Goal: Transaction & Acquisition: Book appointment/travel/reservation

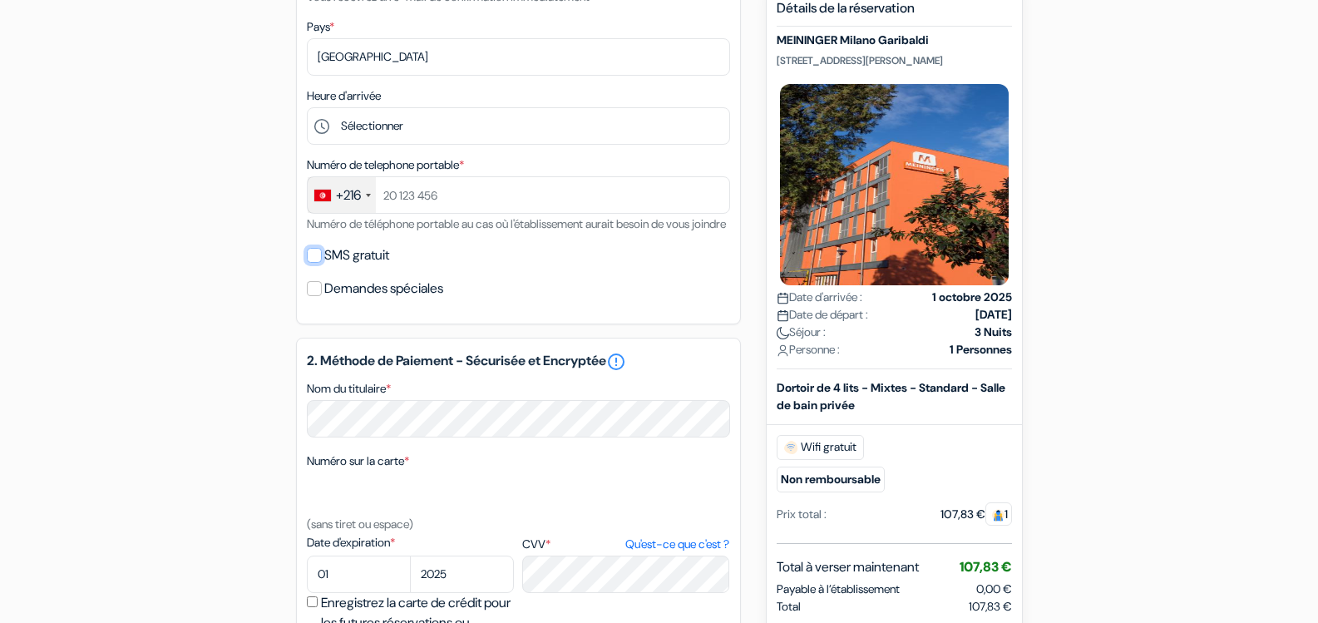
click at [314, 263] on input "SMS gratuit" at bounding box center [314, 255] width 15 height 15
checkbox input "true"
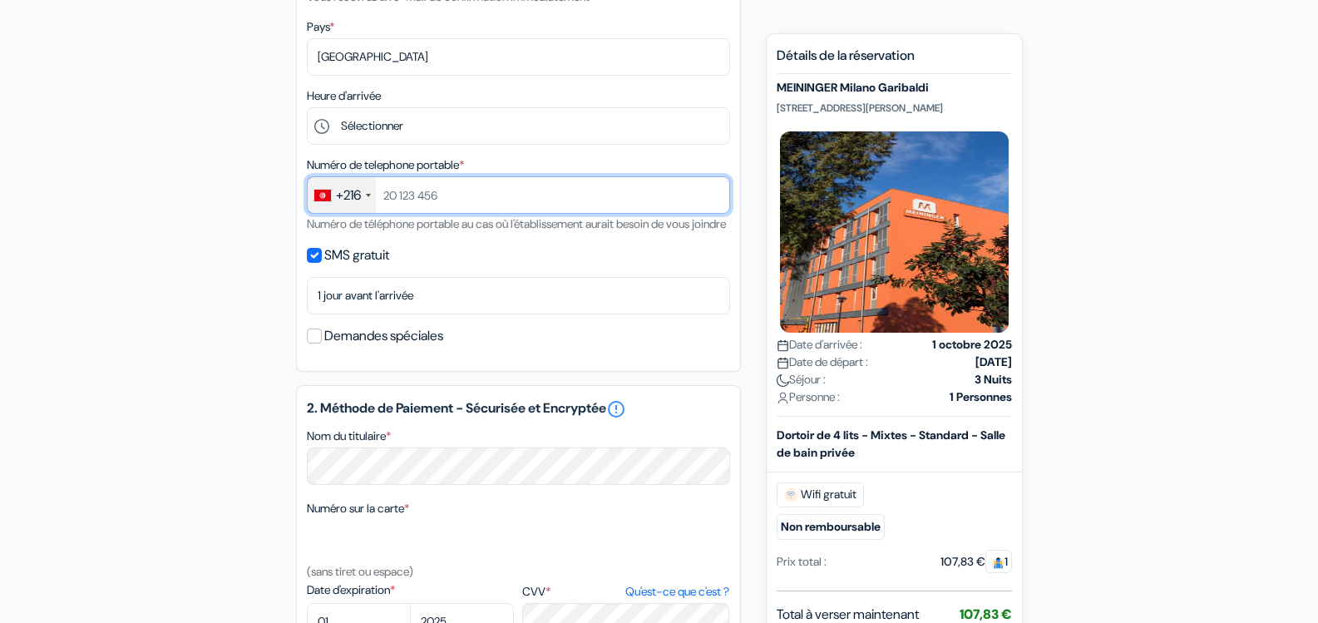
click at [467, 204] on input "text" at bounding box center [518, 194] width 423 height 37
type input "[PHONE_NUMBER]"
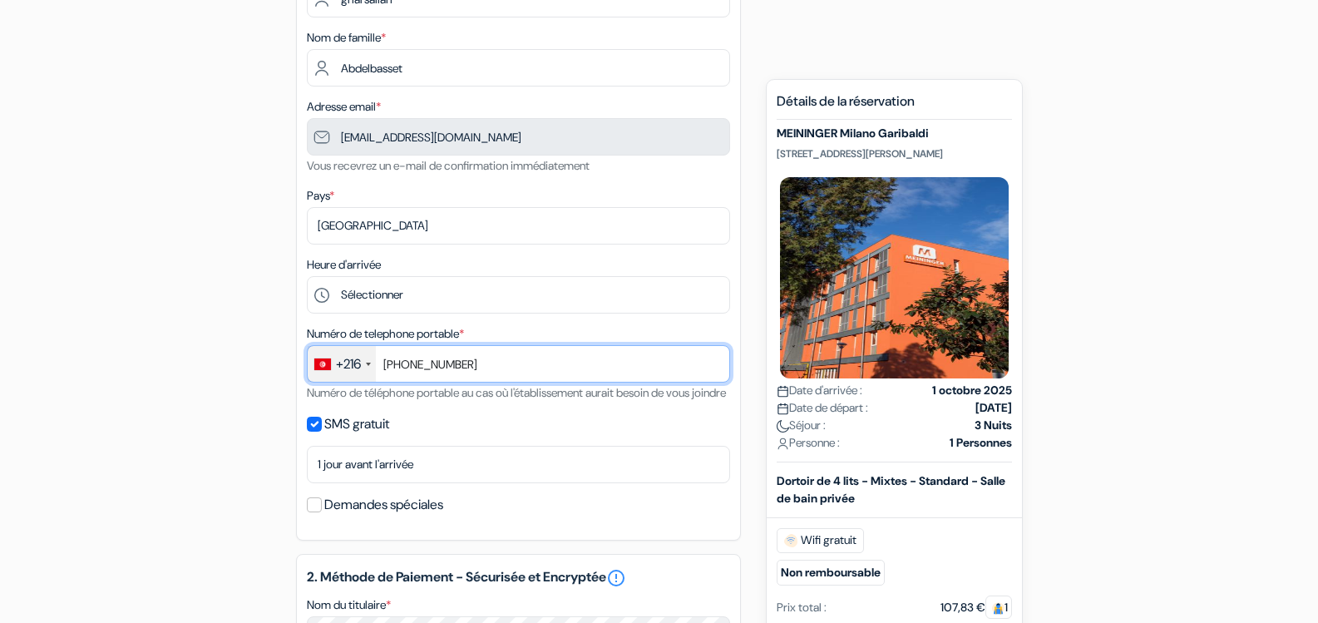
scroll to position [40, 0]
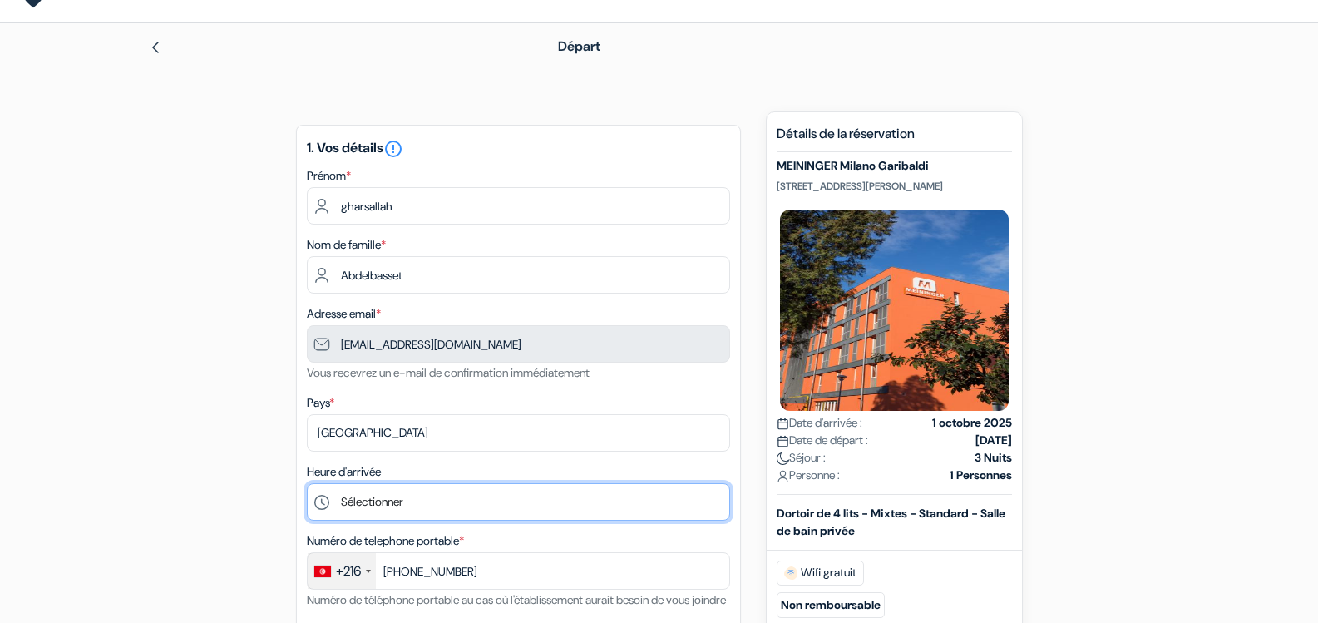
click at [548, 492] on select "Sélectionner 1:00 2:00 3:00 4:00 5:00 6:00 7:00 8:00 9:00 10:00 11:00 12:00 13:…" at bounding box center [518, 501] width 423 height 37
select select "12"
click at [307, 483] on select "Sélectionner 1:00 2:00 3:00 4:00 5:00 6:00 7:00 8:00 9:00 10:00 11:00 12:00 13:…" at bounding box center [518, 501] width 423 height 37
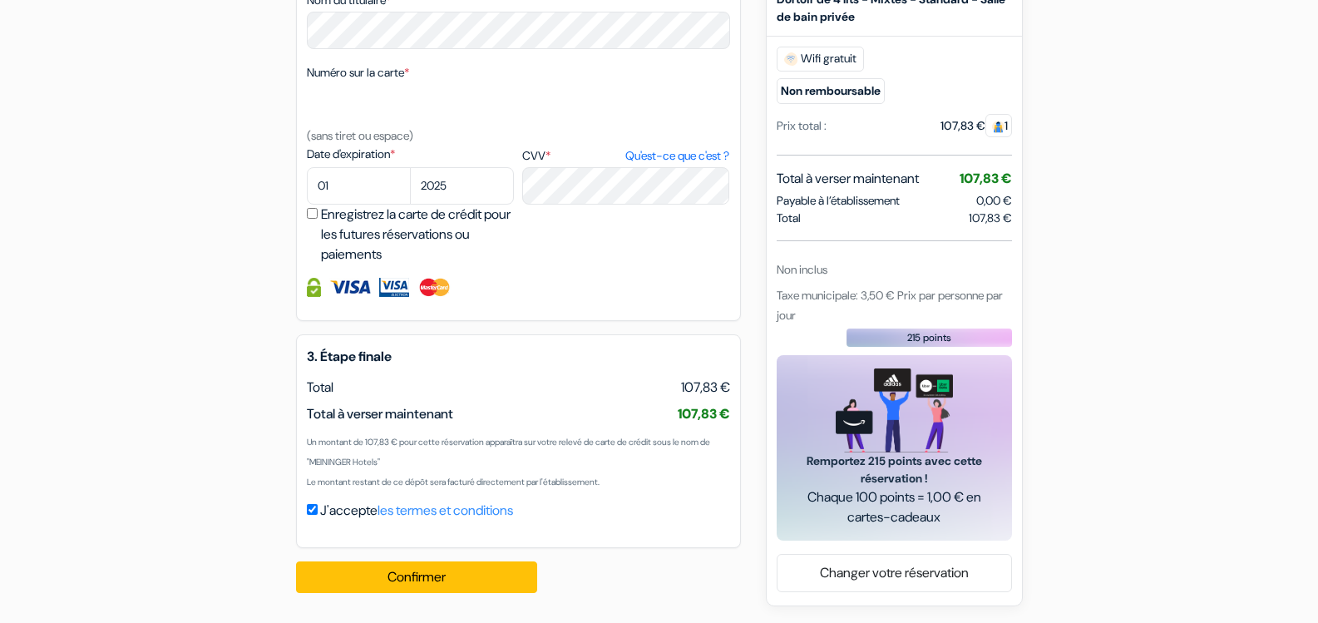
scroll to position [456, 0]
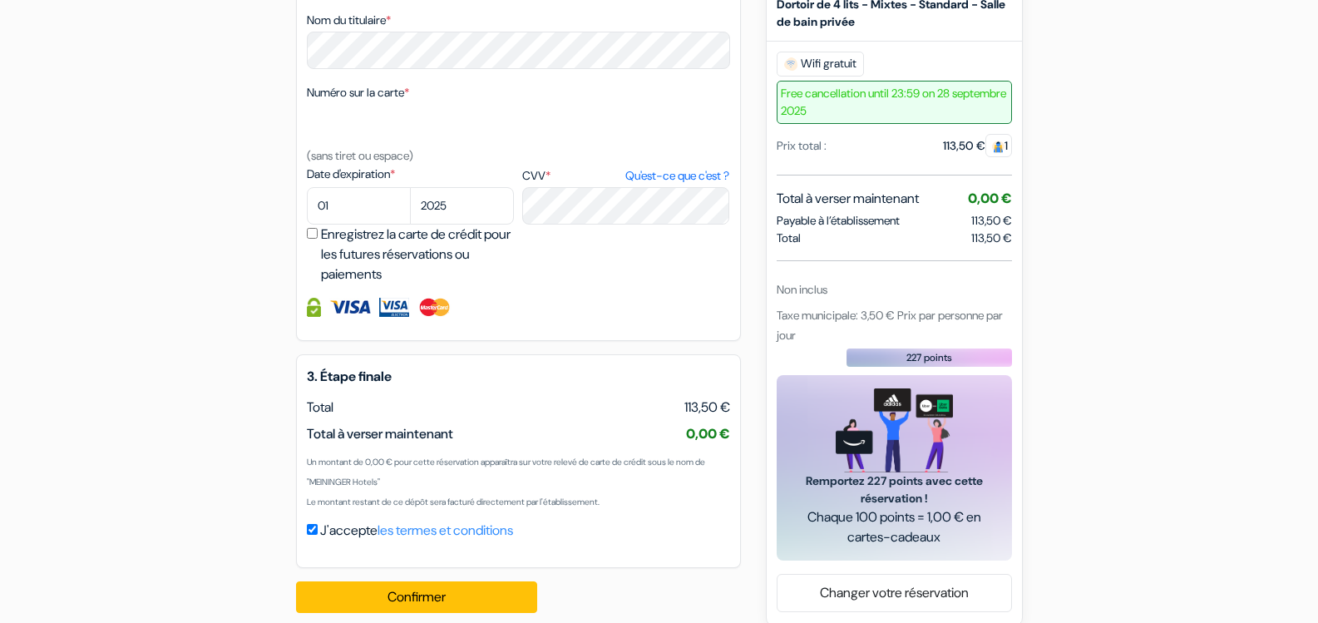
scroll to position [416, 0]
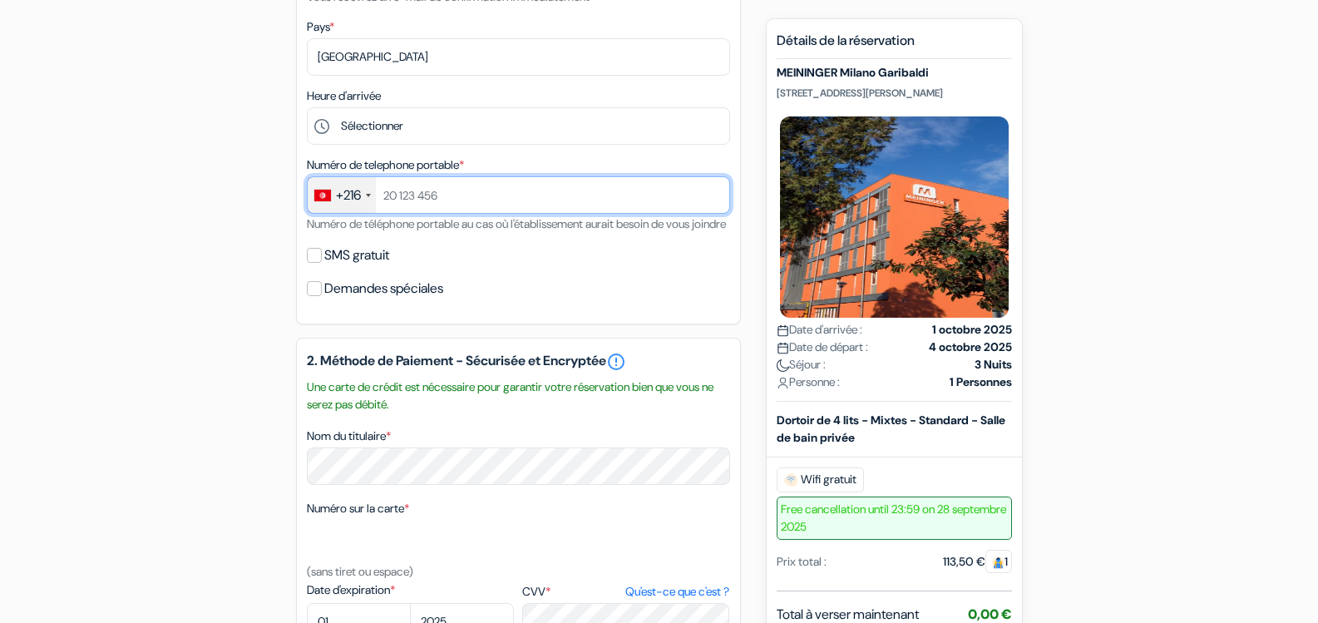
click at [393, 190] on input "text" at bounding box center [518, 194] width 423 height 37
type input "[PHONE_NUMBER]"
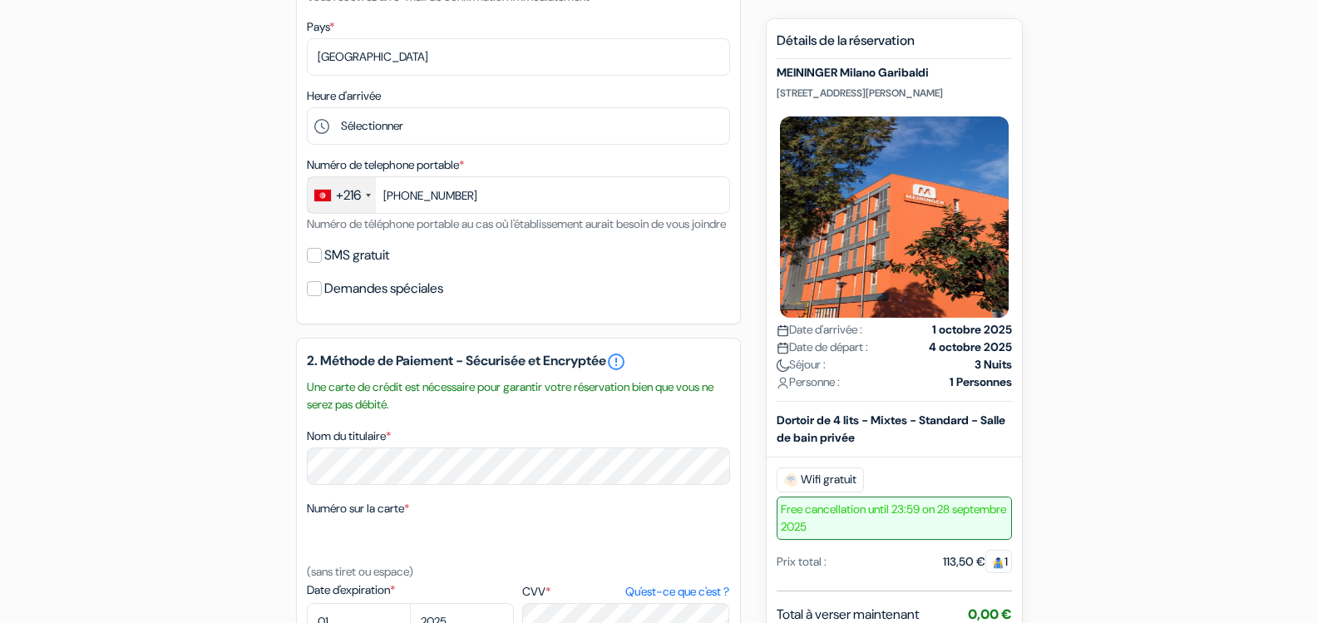
click at [373, 267] on label "SMS gratuit" at bounding box center [356, 255] width 65 height 23
click at [322, 263] on input "SMS gratuit" at bounding box center [314, 255] width 15 height 15
checkbox input "true"
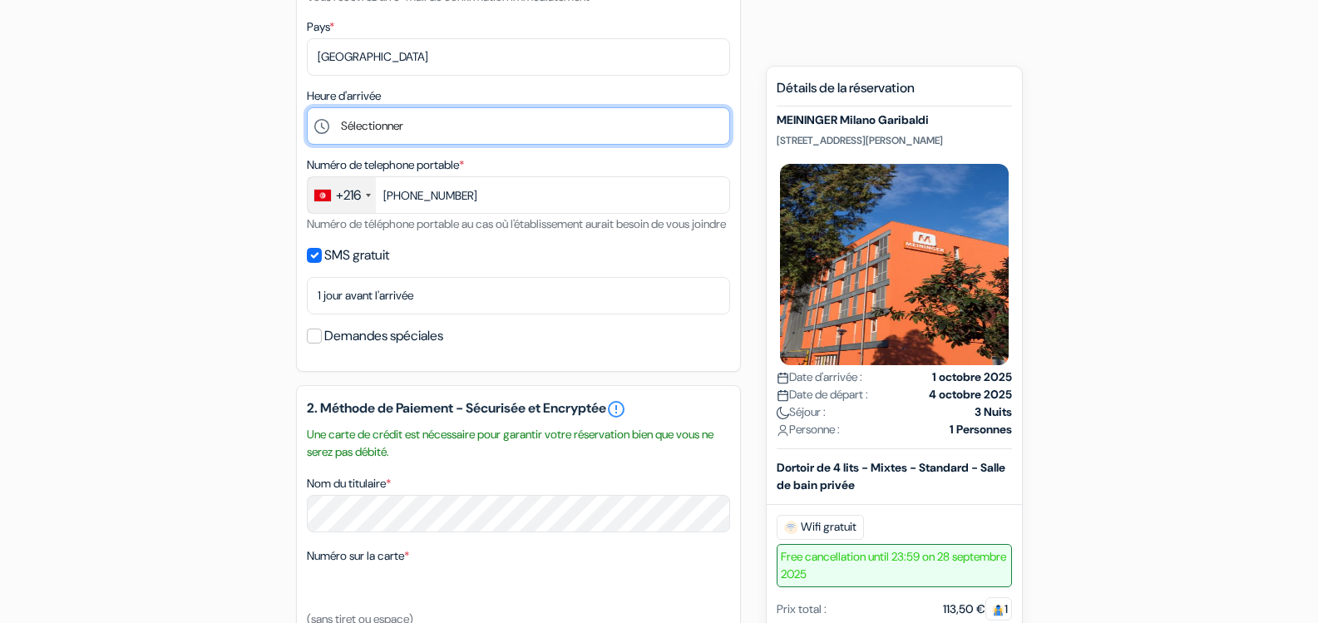
click at [517, 137] on select "Sélectionner 1:00 2:00 3:00 4:00 5:00 6:00 7:00 8:00 9:00 10:00 11:00 12:00 13:…" at bounding box center [518, 125] width 423 height 37
select select "12"
click at [307, 107] on select "Sélectionner 1:00 2:00 3:00 4:00 5:00 6:00 7:00 8:00 9:00 10:00 11:00 12:00 13:…" at bounding box center [518, 125] width 423 height 37
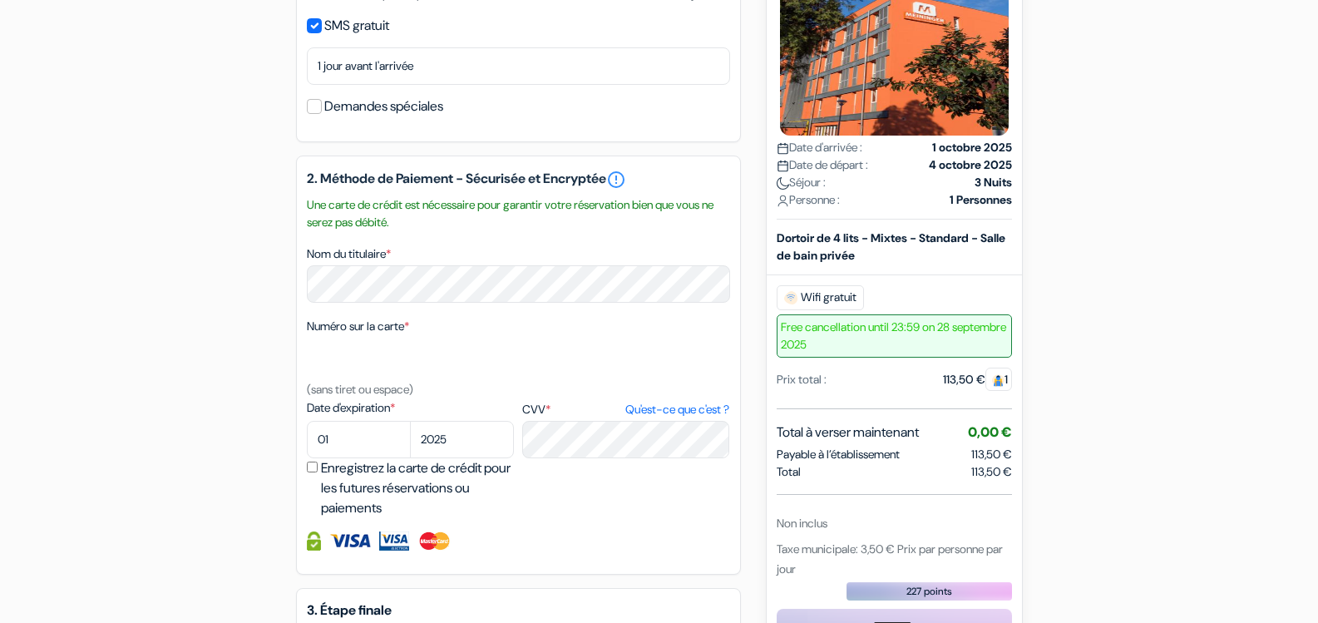
scroll to position [919, 0]
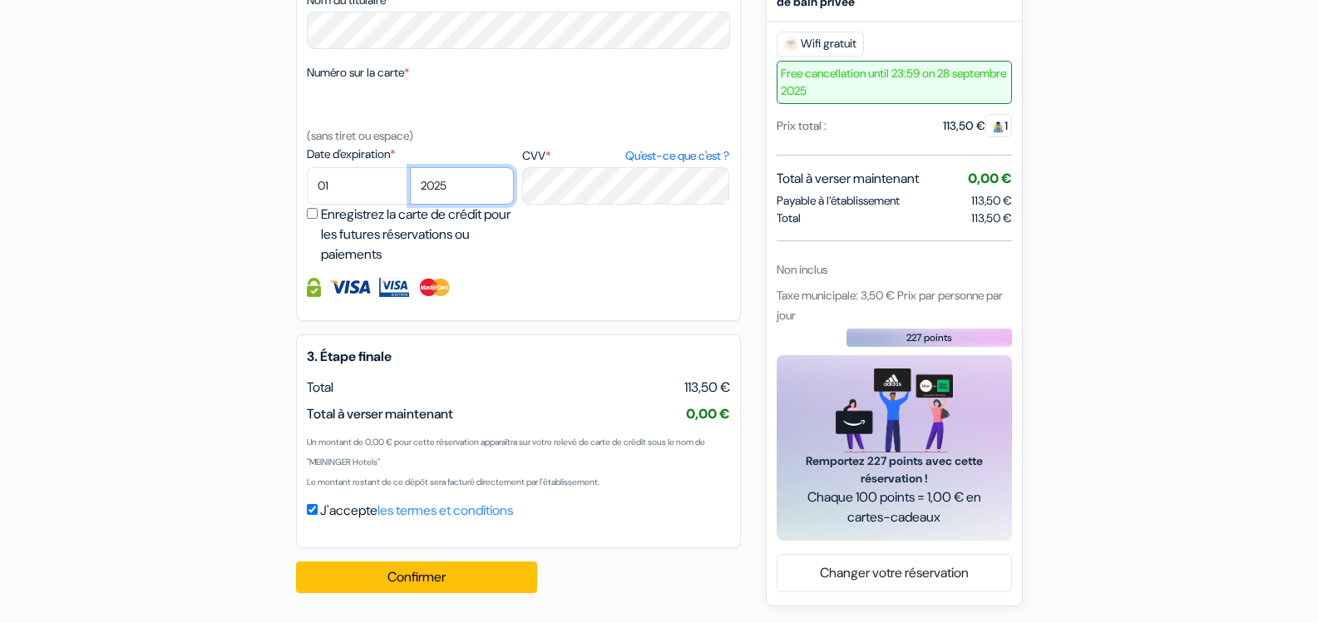
click at [452, 186] on select "2025 2026 2027 2028 2029 2030 2031 2032 2033 2034 2035 2036 2037 2038 2039 2040…" at bounding box center [462, 185] width 104 height 37
select select "2026"
click at [410, 167] on select "2025 2026 2027 2028 2029 2030 2031 2032 2033 2034 2035 2036 2037 2038 2039 2040…" at bounding box center [462, 185] width 104 height 37
click at [348, 178] on select "01 02 03 04 05 06 07 08 09 10 11 12" at bounding box center [359, 185] width 104 height 37
select select "12"
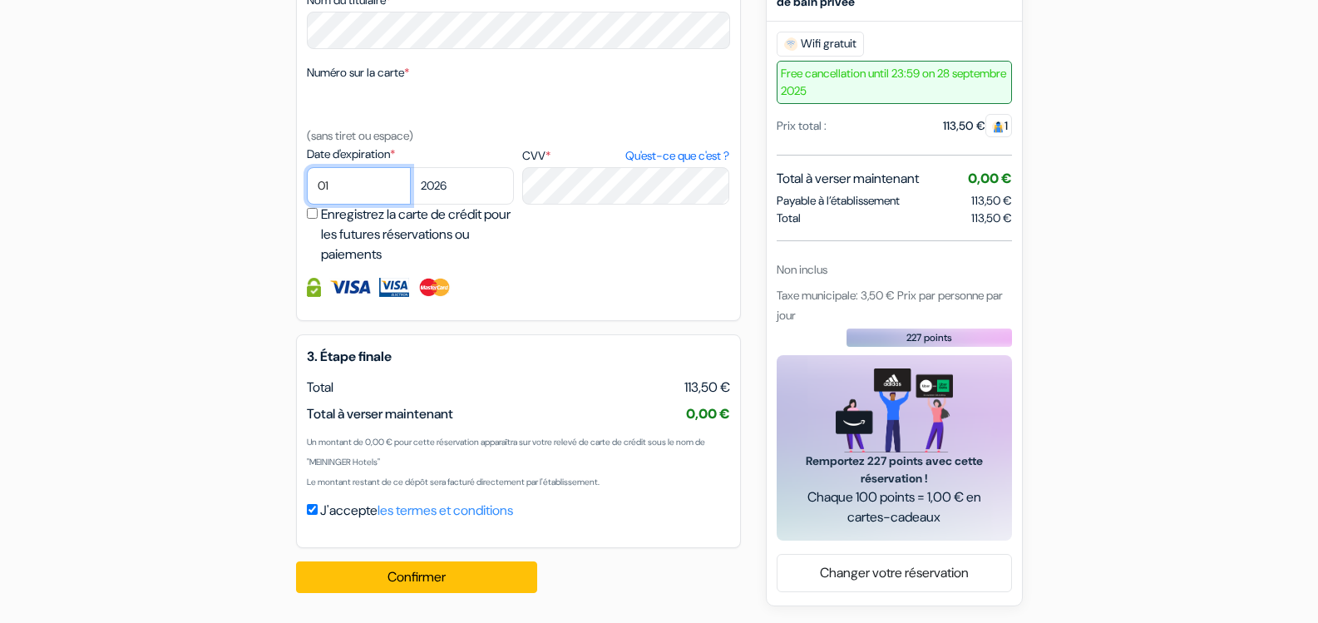
click at [307, 167] on select "01 02 03 04 05 06 07 08 09 10 11 12" at bounding box center [359, 185] width 104 height 37
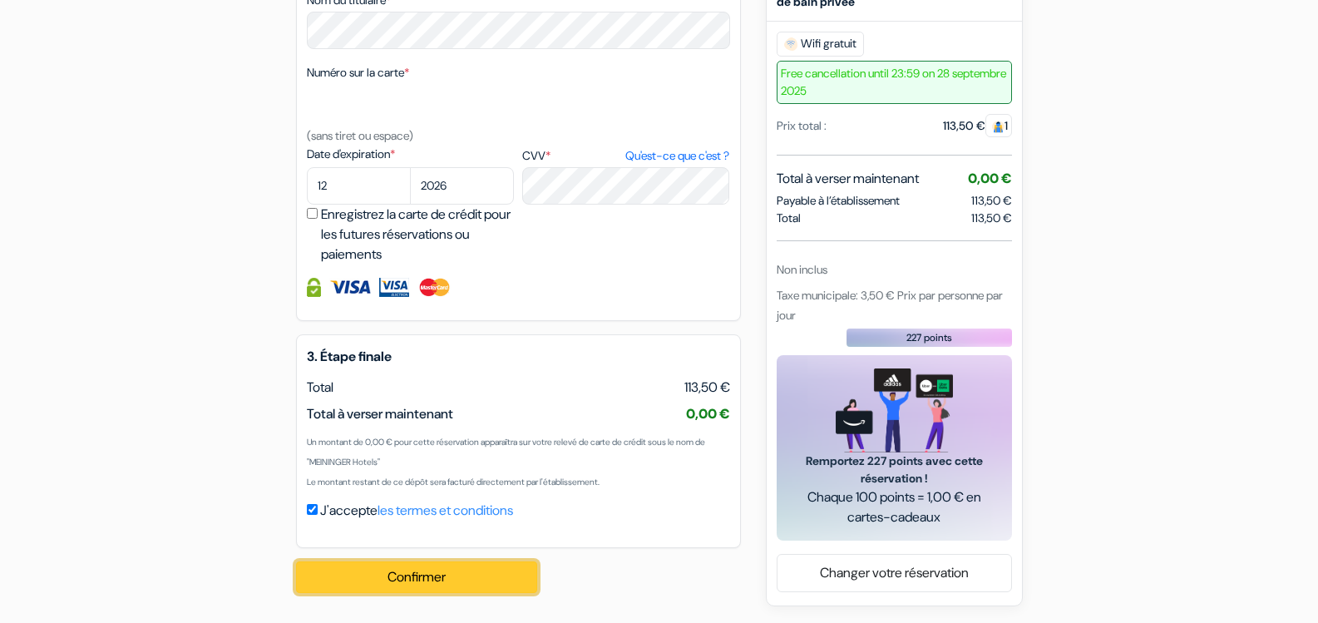
click at [500, 580] on button "Confirmer Loading..." at bounding box center [416, 577] width 241 height 32
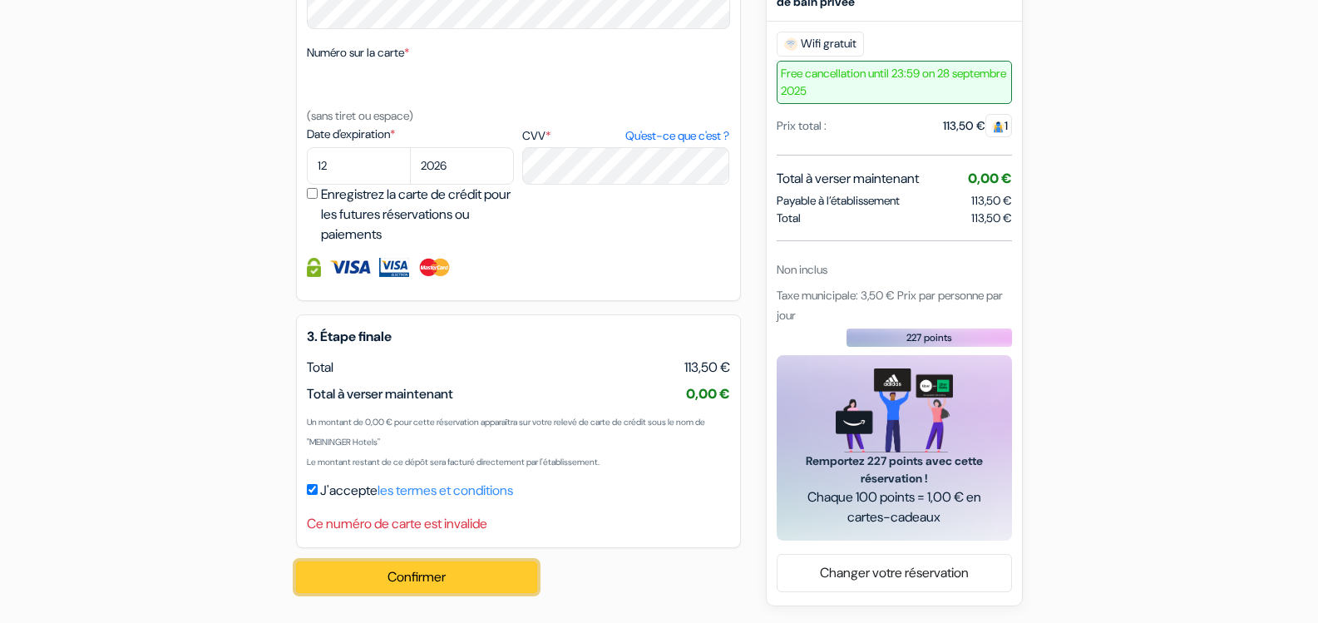
scroll to position [939, 0]
drag, startPoint x: 1317, startPoint y: 397, endPoint x: 1325, endPoint y: 292, distance: 105.1
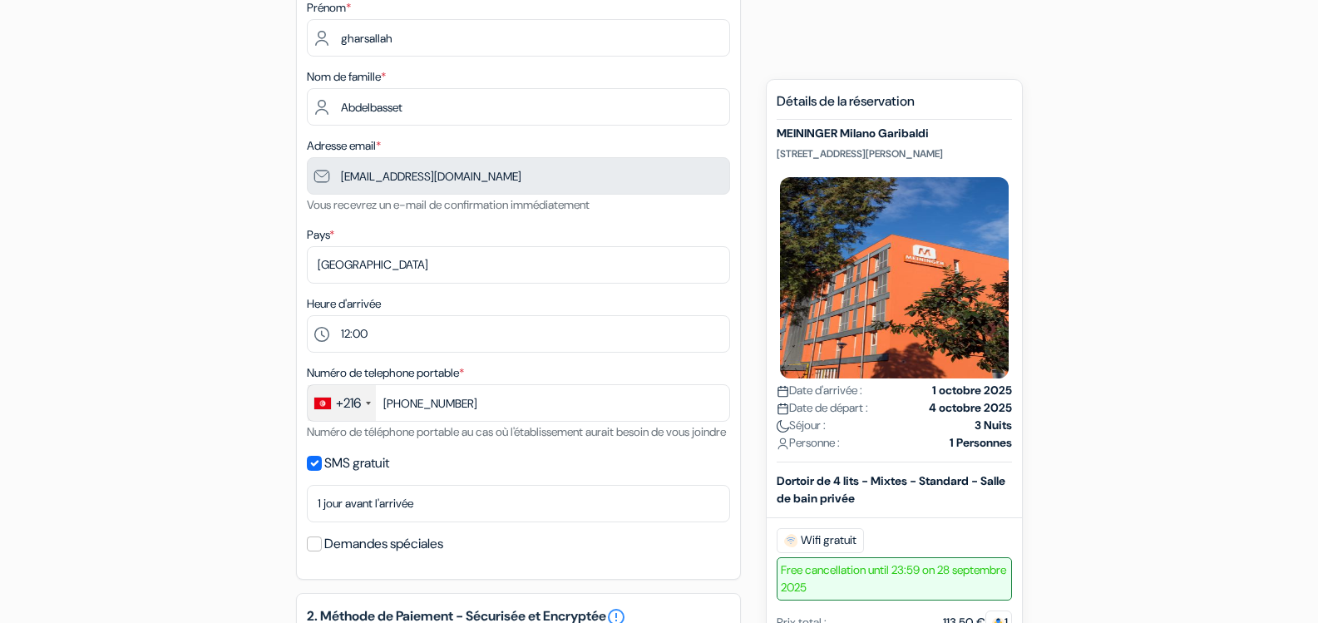
scroll to position [190, 0]
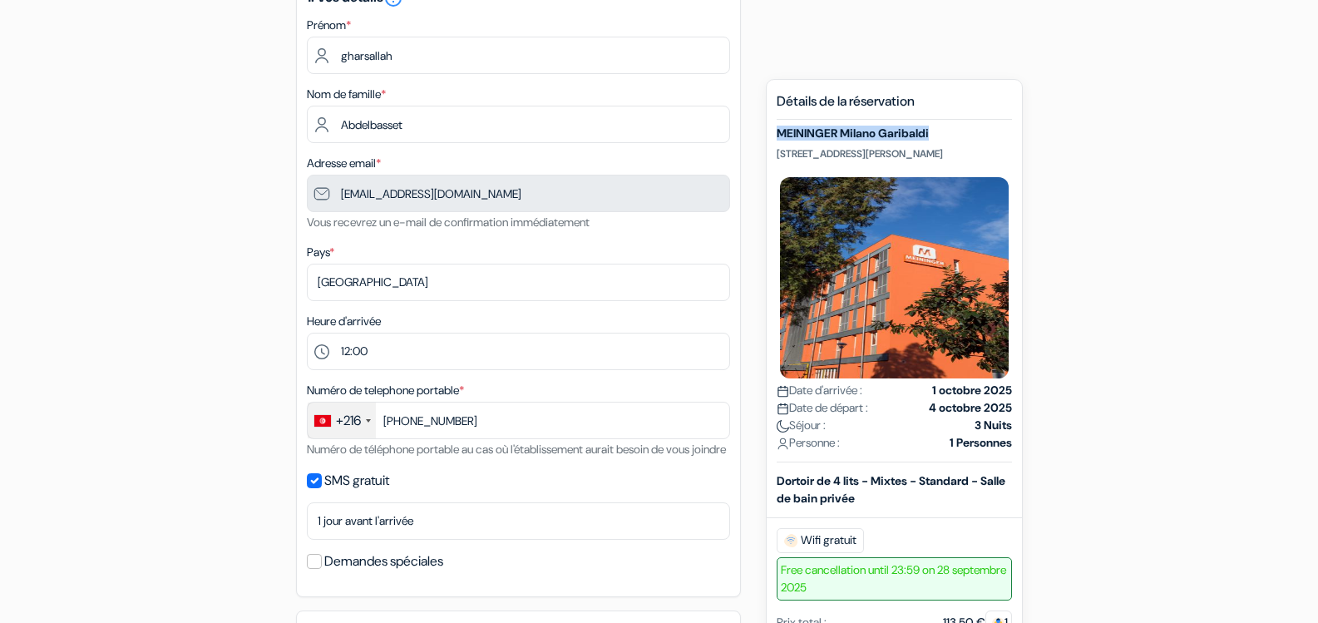
drag, startPoint x: 941, startPoint y: 129, endPoint x: 765, endPoint y: 137, distance: 176.5
click at [766, 137] on div "Nouvelle Réservation Détails de la réservation [PERSON_NAME] Milano Garibaldi […" at bounding box center [894, 590] width 257 height 1023
copy h5 "MEININGER Milano Garibaldi"
